Goal: Transaction & Acquisition: Book appointment/travel/reservation

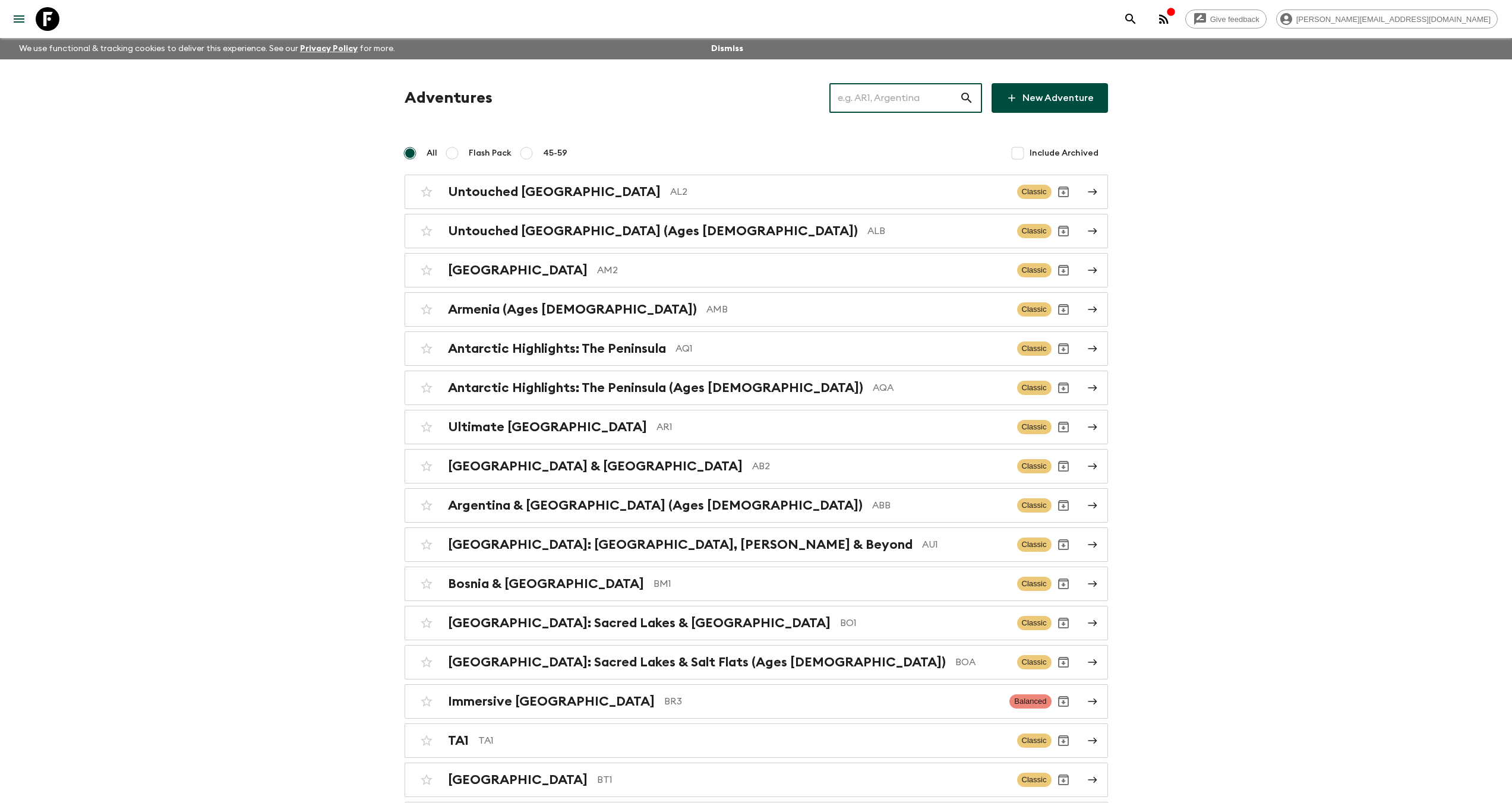
click at [890, 106] on input "text" at bounding box center [894, 98] width 130 height 33
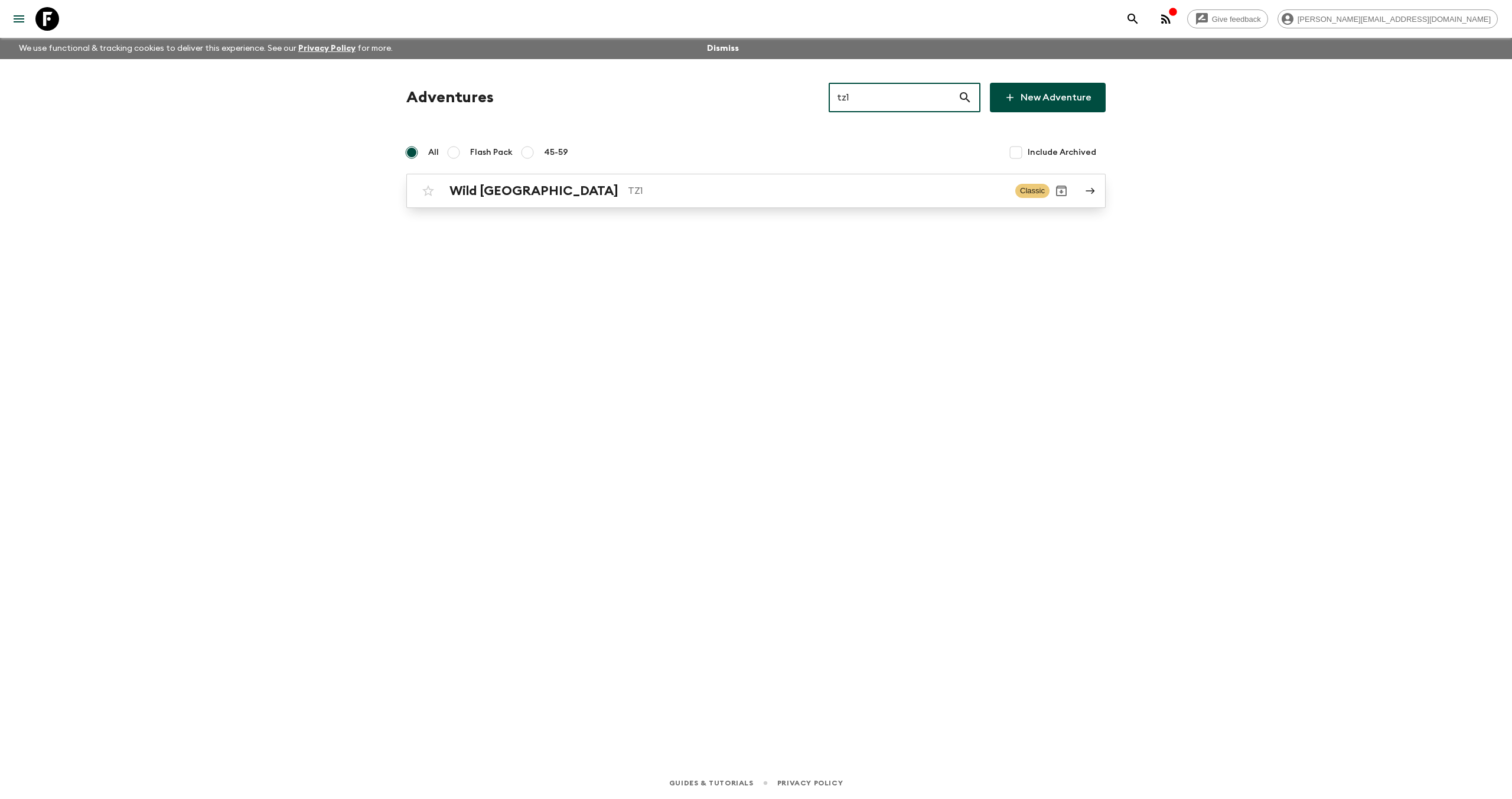
type input "tz1"
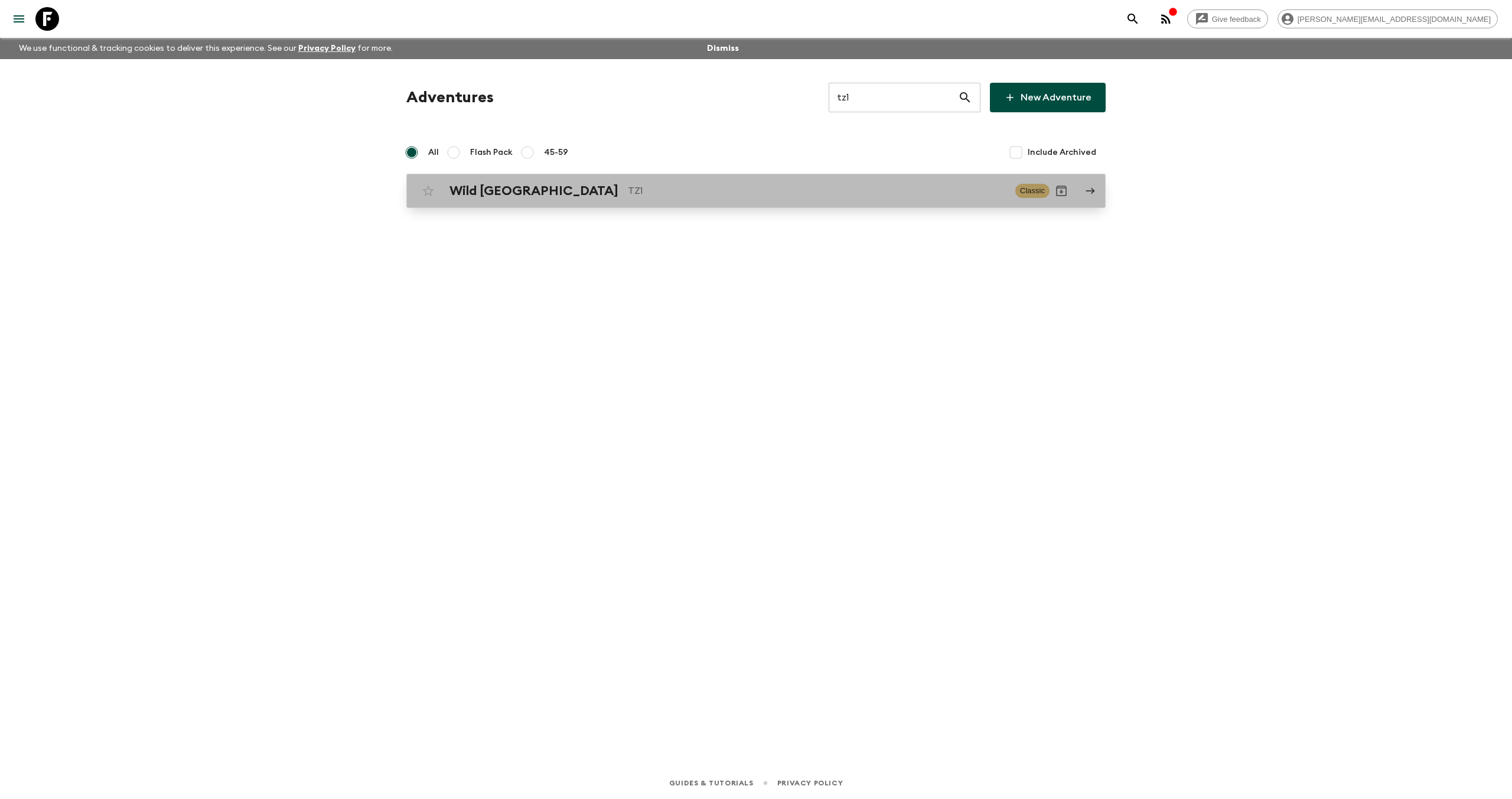
click at [628, 185] on p "TZ1" at bounding box center [817, 190] width 378 height 14
